Goal: Task Accomplishment & Management: Complete application form

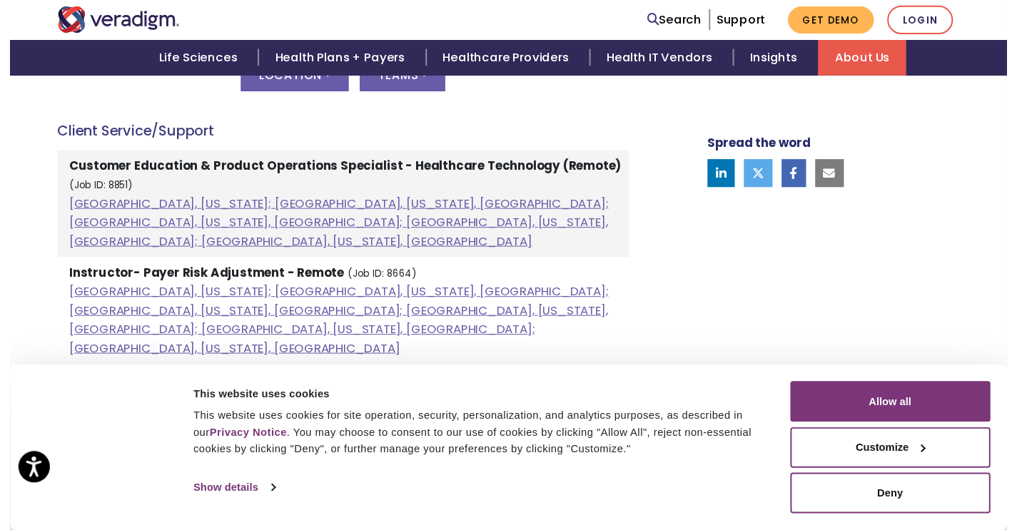
scroll to position [804, 0]
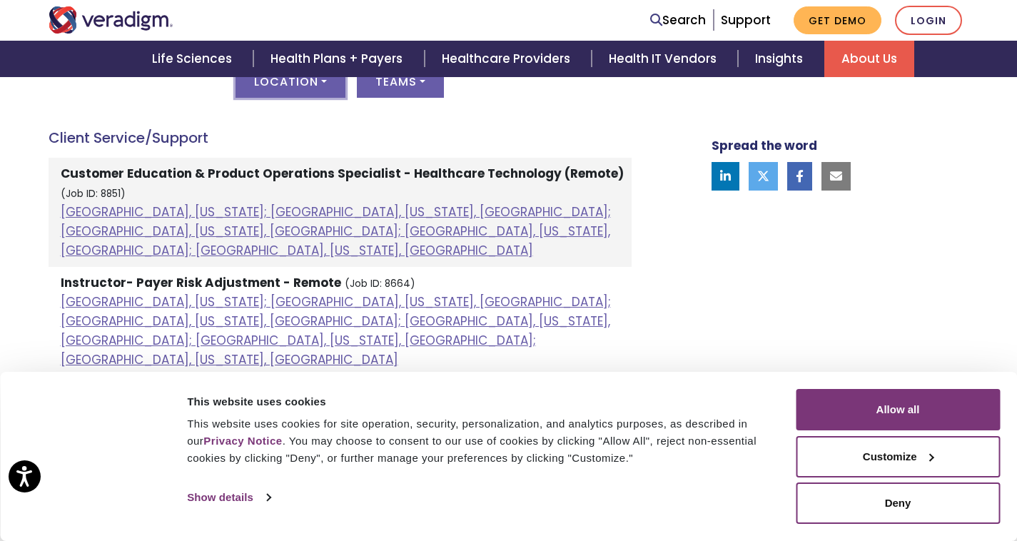
click at [276, 81] on button "Location" at bounding box center [291, 81] width 110 height 33
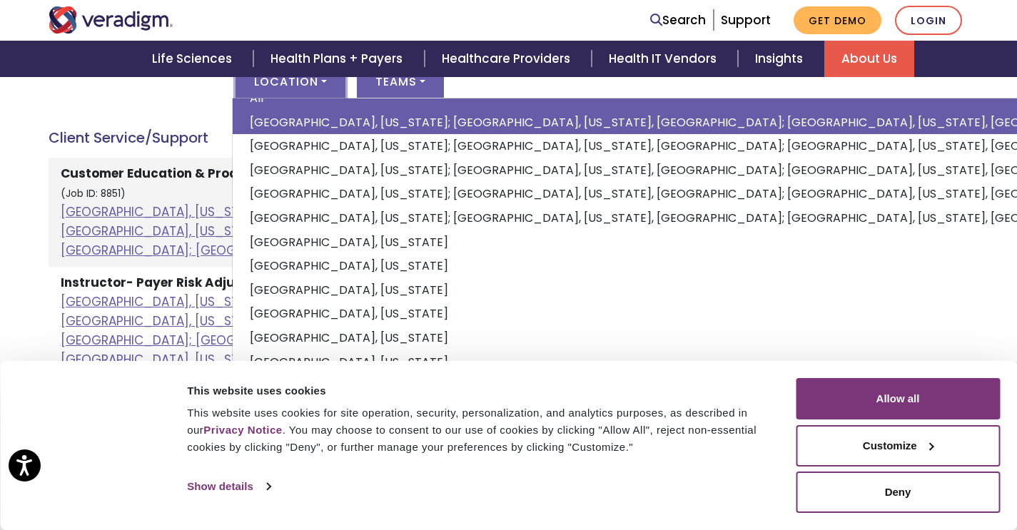
scroll to position [24, 0]
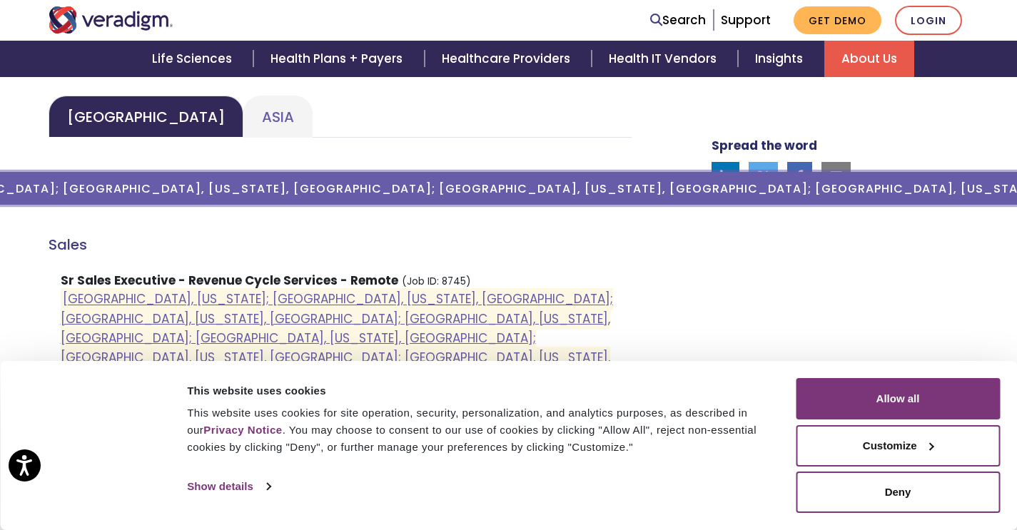
scroll to position [729, 0]
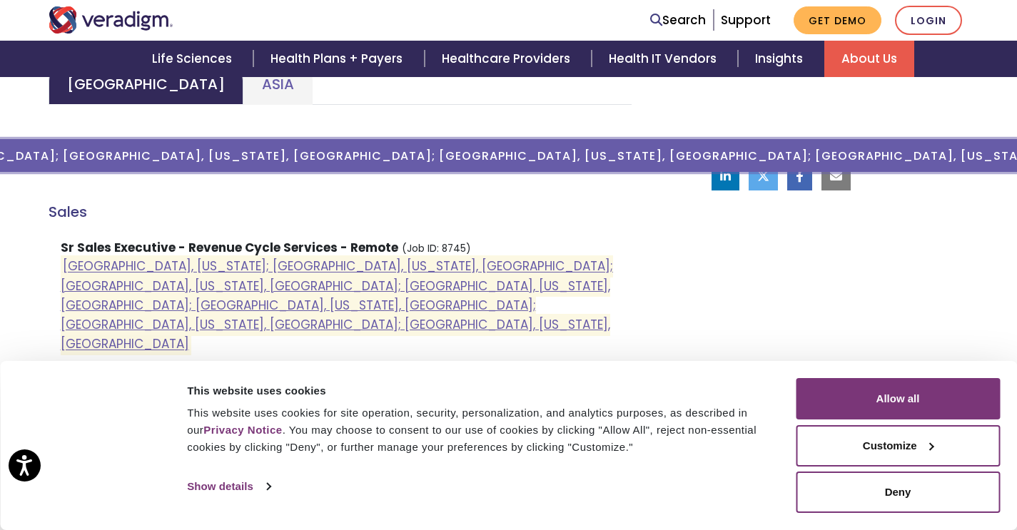
click at [162, 146] on button "Location ( [GEOGRAPHIC_DATA], [US_STATE]; [GEOGRAPHIC_DATA], [US_STATE], [GEOGR…" at bounding box center [290, 155] width 2607 height 33
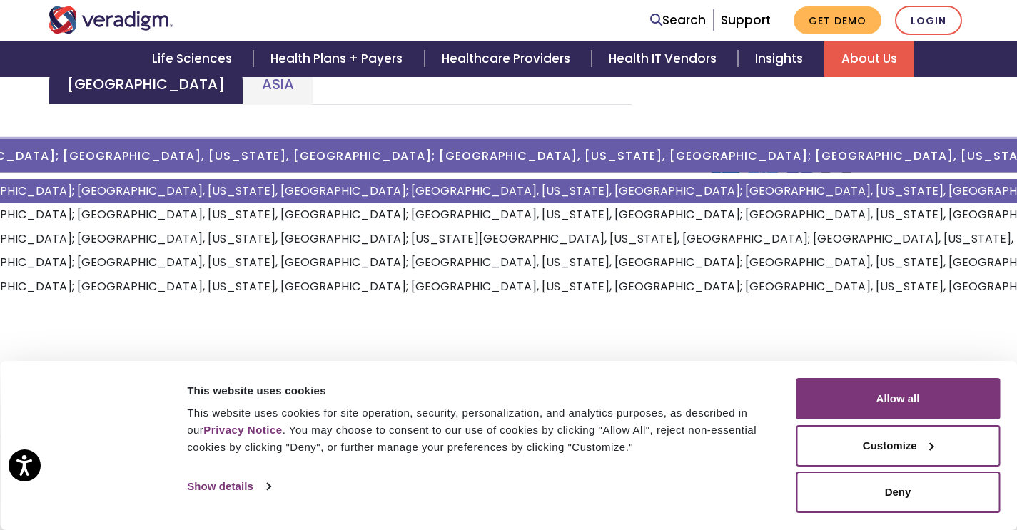
click at [180, 201] on link "[GEOGRAPHIC_DATA], [US_STATE]; [GEOGRAPHIC_DATA], [US_STATE], [GEOGRAPHIC_DATA]…" at bounding box center [842, 191] width 2639 height 24
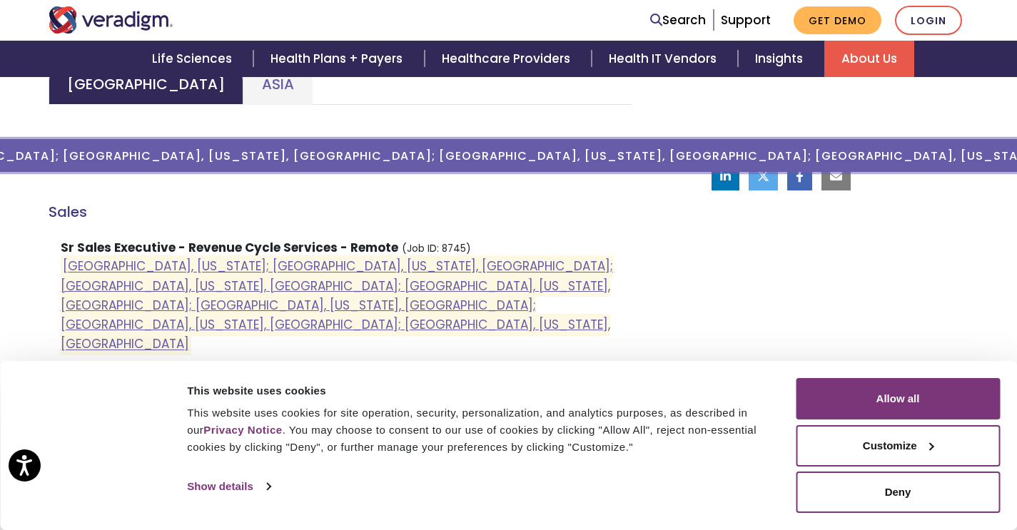
click at [170, 168] on button "Location ( [GEOGRAPHIC_DATA], [US_STATE]; [GEOGRAPHIC_DATA], [US_STATE], [GEOGR…" at bounding box center [290, 155] width 2607 height 33
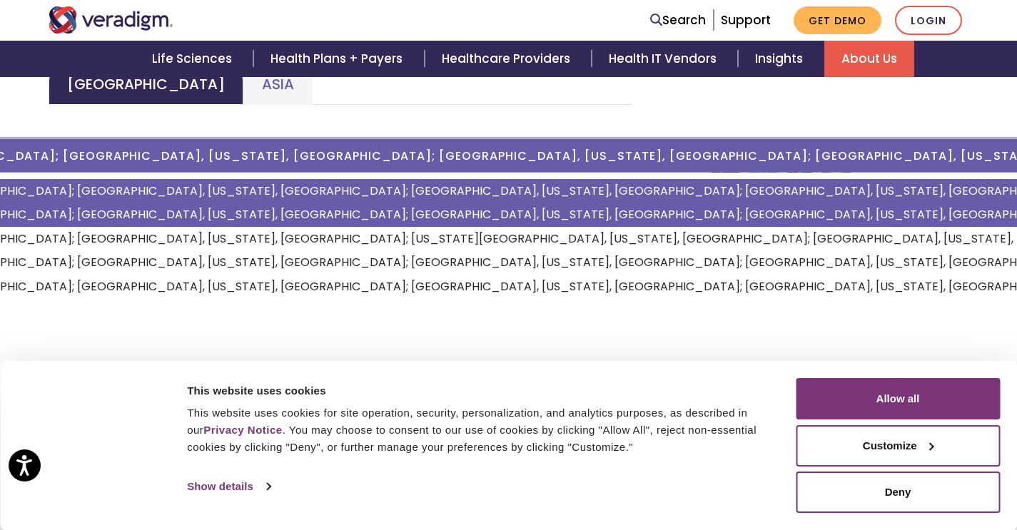
click at [173, 211] on link "[GEOGRAPHIC_DATA], [US_STATE]; [GEOGRAPHIC_DATA], [US_STATE], [GEOGRAPHIC_DATA]…" at bounding box center [842, 215] width 2639 height 24
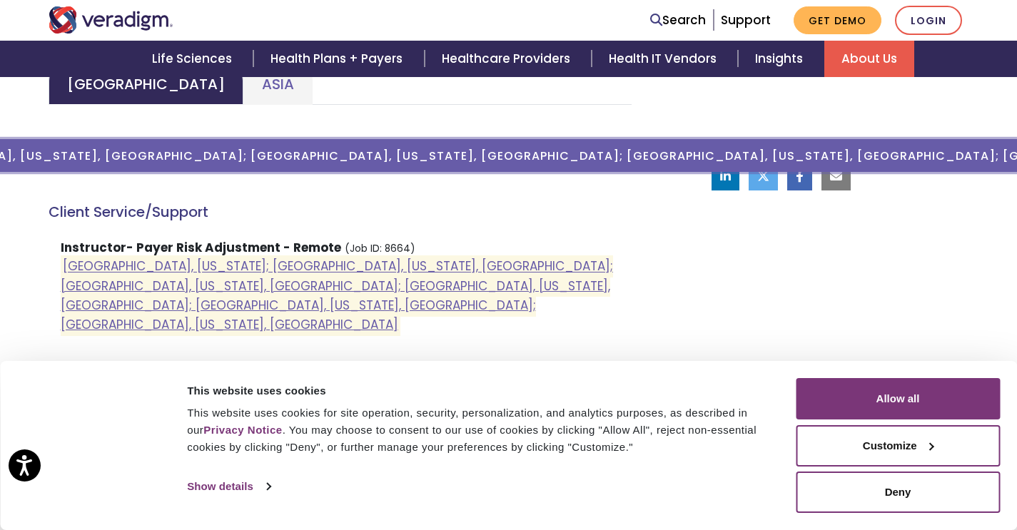
click at [159, 146] on button "Location ( [GEOGRAPHIC_DATA], [US_STATE]; [GEOGRAPHIC_DATA], [US_STATE], [GEOGR…" at bounding box center [290, 155] width 2230 height 33
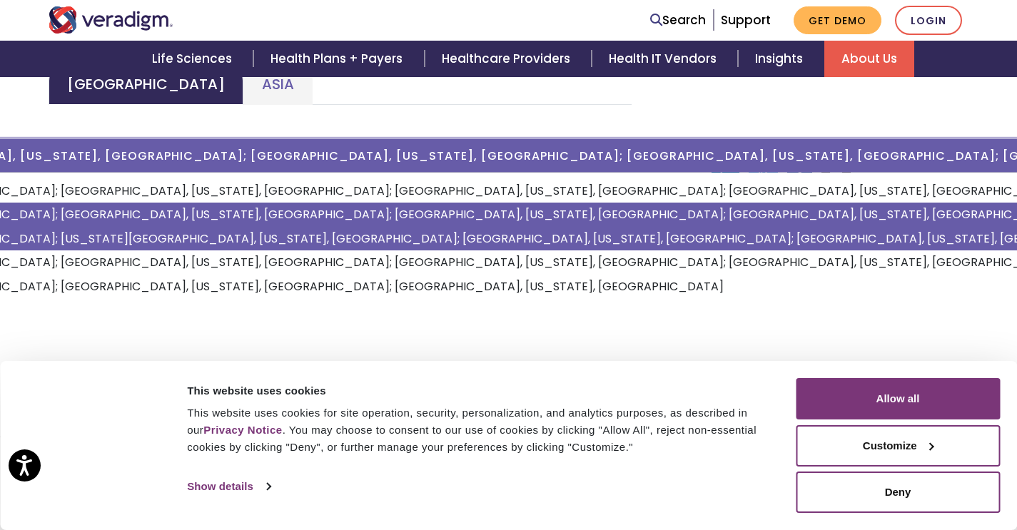
click at [168, 236] on link "[GEOGRAPHIC_DATA], [US_STATE]; [GEOGRAPHIC_DATA], [US_STATE], [GEOGRAPHIC_DATA]…" at bounding box center [491, 239] width 2639 height 24
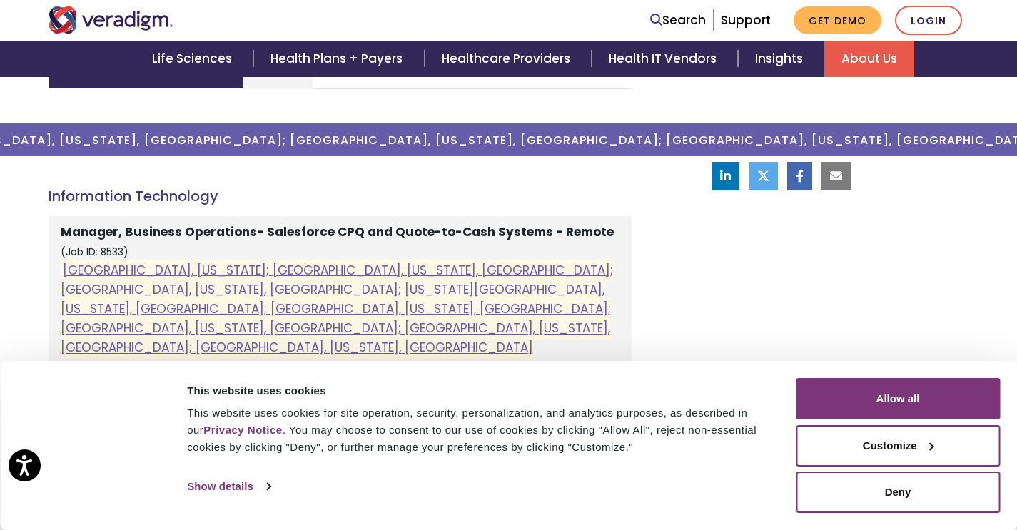
scroll to position [750, 0]
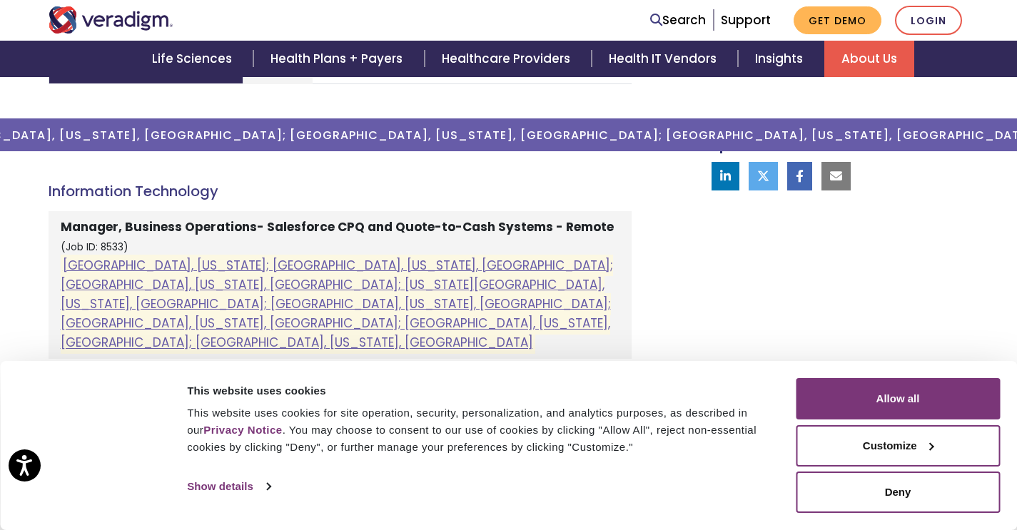
click at [142, 152] on div "Location ( [GEOGRAPHIC_DATA], [US_STATE]; [GEOGRAPHIC_DATA], [US_STATE], [GEOGR…" at bounding box center [340, 143] width 583 height 50
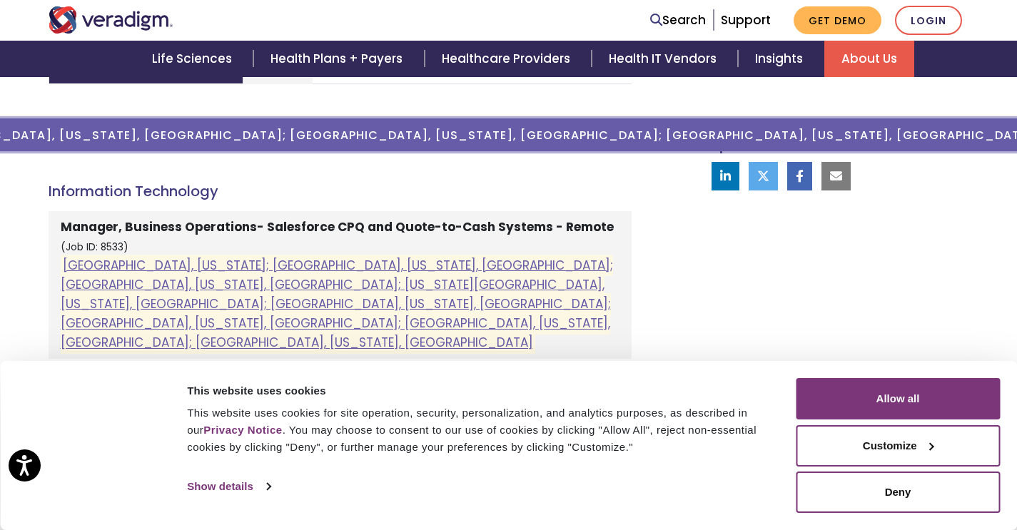
click at [142, 146] on button "Location ( [GEOGRAPHIC_DATA], [US_STATE]; [GEOGRAPHIC_DATA], [US_STATE], [GEOGR…" at bounding box center [290, 134] width 3061 height 33
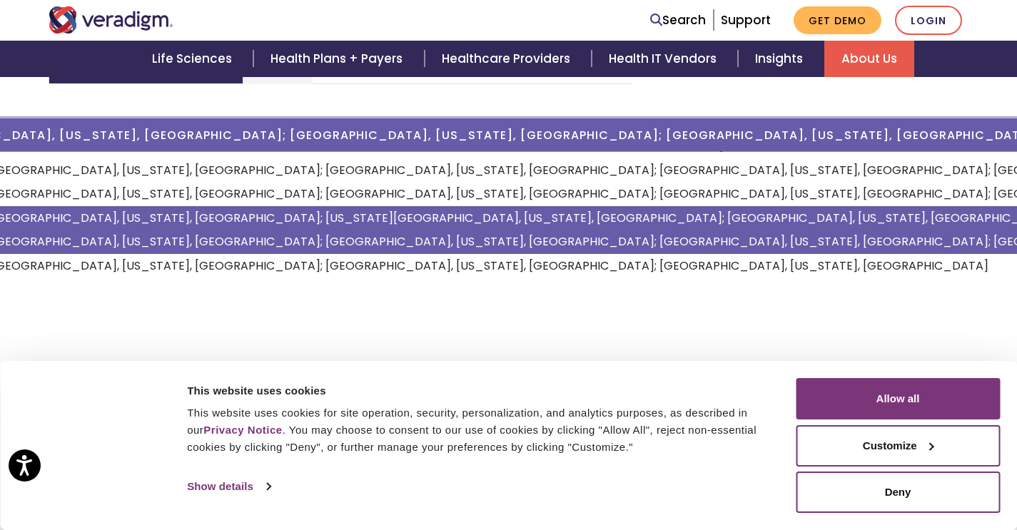
click at [153, 241] on link "[GEOGRAPHIC_DATA], [US_STATE]; [GEOGRAPHIC_DATA], [US_STATE], [GEOGRAPHIC_DATA]…" at bounding box center [756, 242] width 2639 height 24
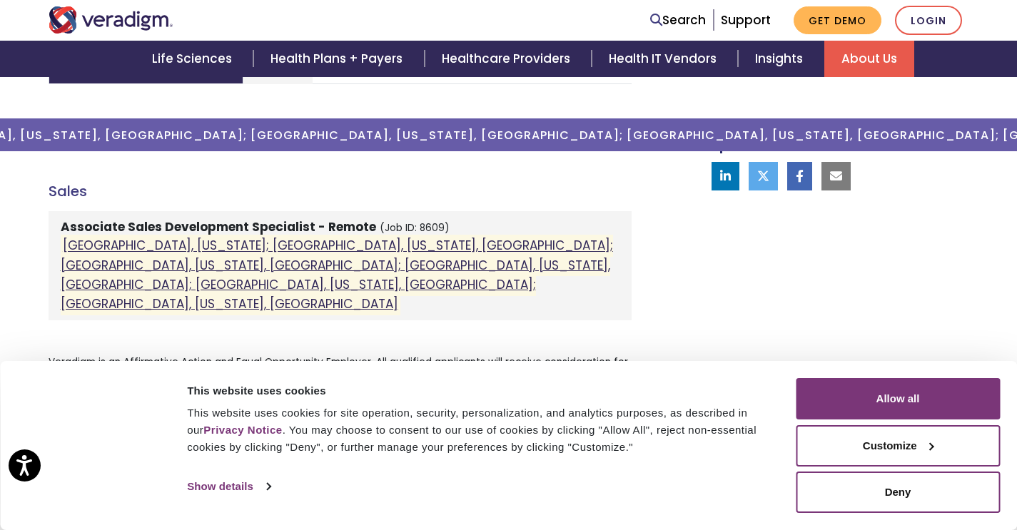
click at [139, 247] on link "[GEOGRAPHIC_DATA], [US_STATE]; [GEOGRAPHIC_DATA], [US_STATE], [GEOGRAPHIC_DATA]…" at bounding box center [337, 276] width 552 height 76
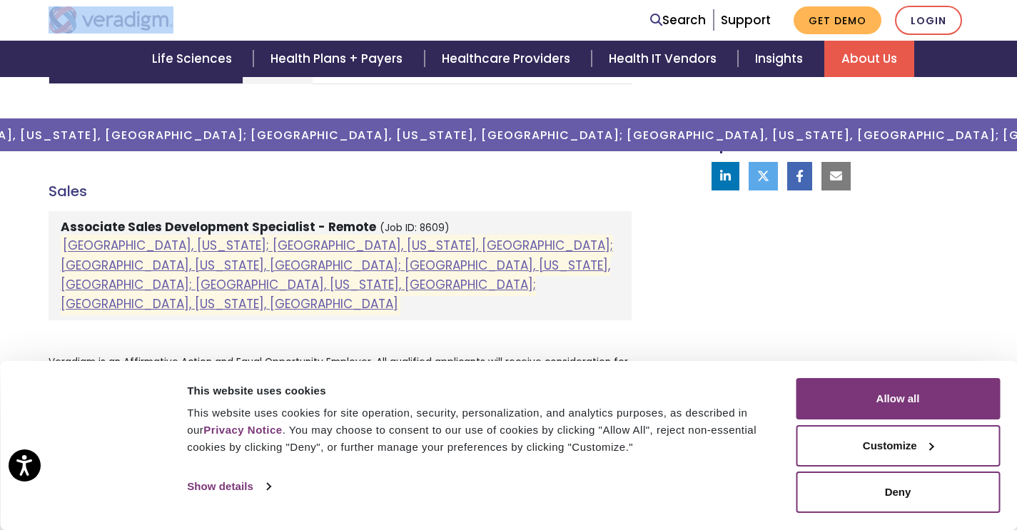
drag, startPoint x: 184, startPoint y: 29, endPoint x: 98, endPoint y: 27, distance: 86.4
click at [98, 27] on div at bounding box center [234, 19] width 393 height 27
copy link "Veradigm logo"
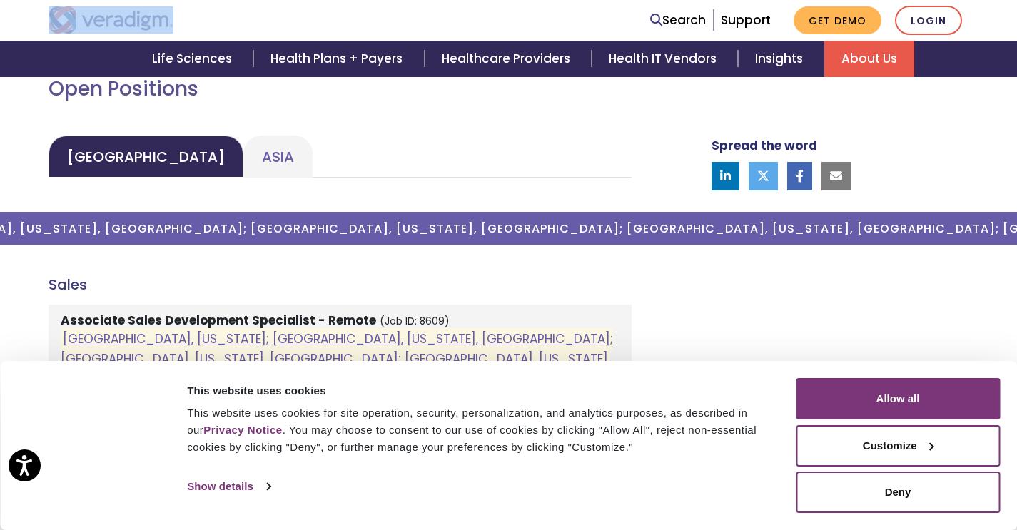
scroll to position [678, 0]
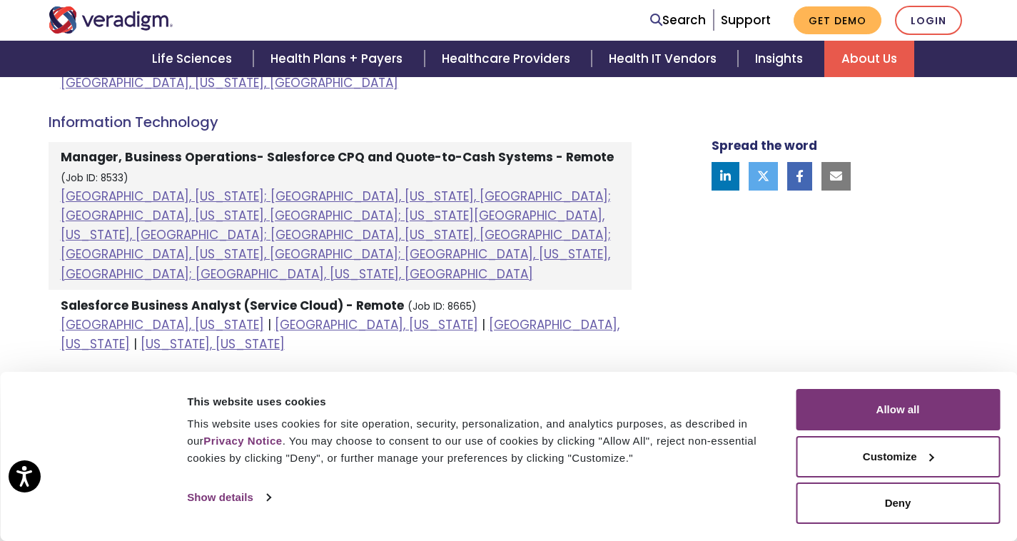
scroll to position [1087, 0]
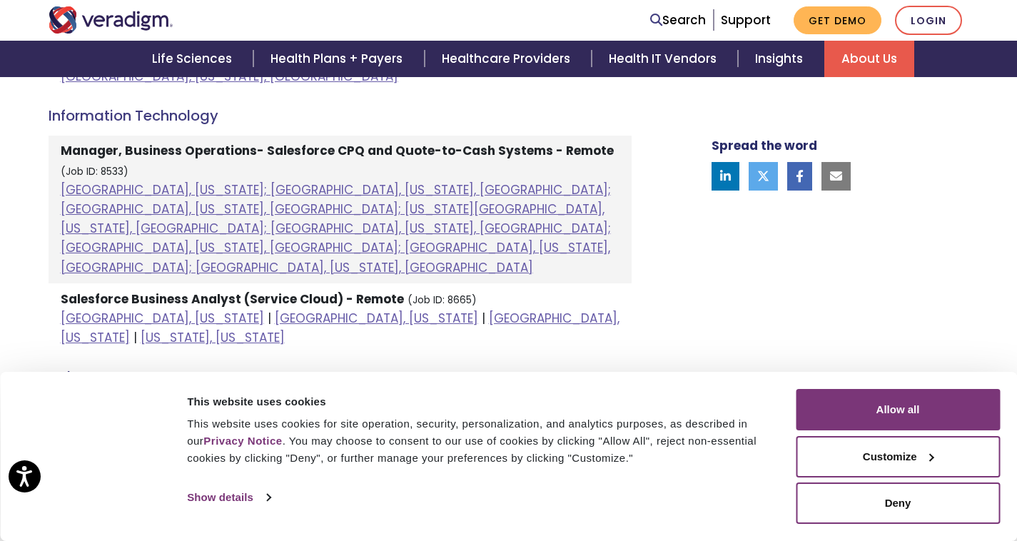
click at [96, 403] on strong "Associate Sales Development Specialist - Remote" at bounding box center [218, 411] width 315 height 17
click at [96, 423] on link "[GEOGRAPHIC_DATA], [US_STATE]; [GEOGRAPHIC_DATA], [US_STATE], [GEOGRAPHIC_DATA]…" at bounding box center [336, 461] width 550 height 76
